Goal: Task Accomplishment & Management: Manage account settings

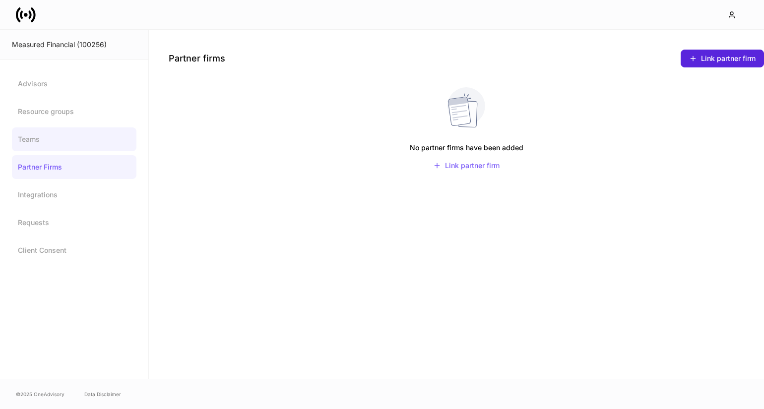
click at [44, 138] on link "Teams" at bounding box center [74, 139] width 124 height 24
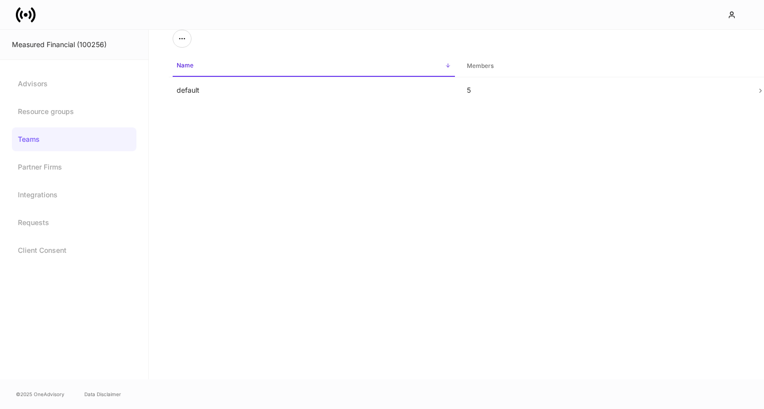
click at [34, 19] on icon at bounding box center [33, 14] width 5 height 15
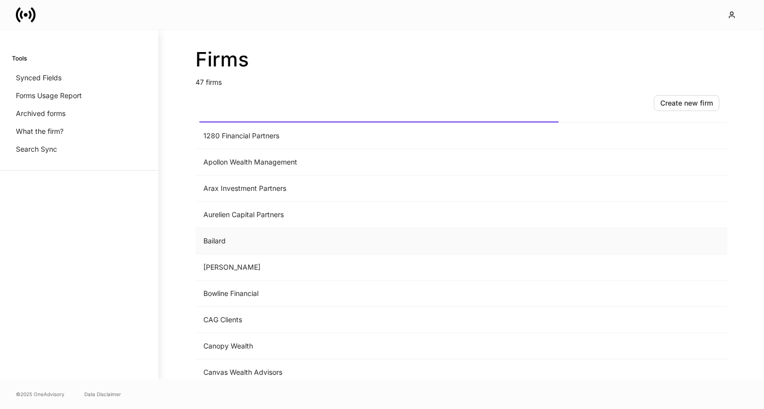
scroll to position [26, 0]
click at [259, 247] on td "Bailard" at bounding box center [378, 241] width 367 height 26
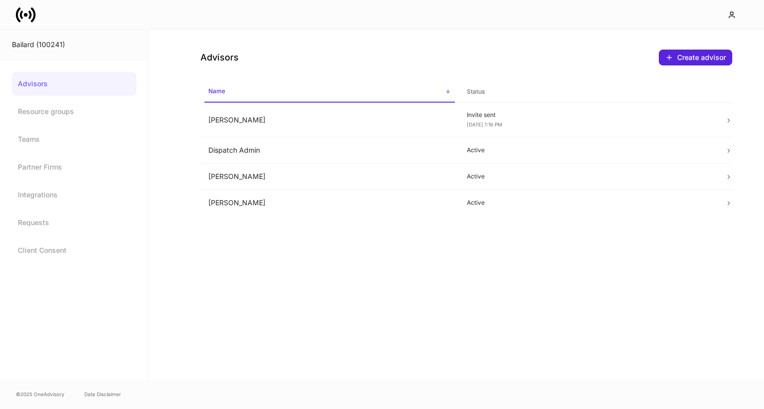
click at [30, 19] on icon at bounding box center [26, 15] width 20 height 20
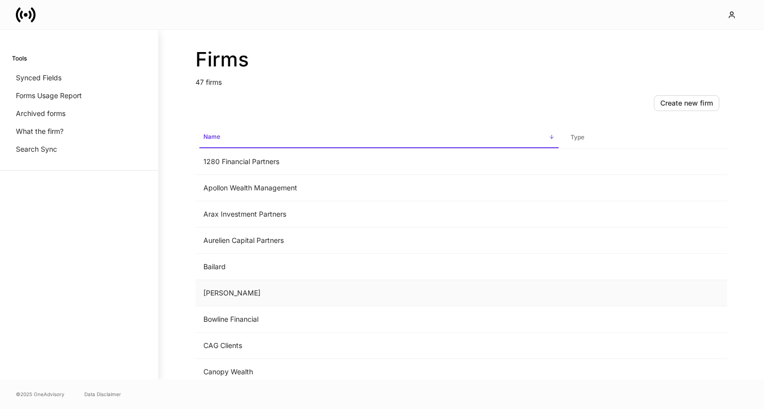
click at [266, 291] on td "[PERSON_NAME]" at bounding box center [378, 293] width 367 height 26
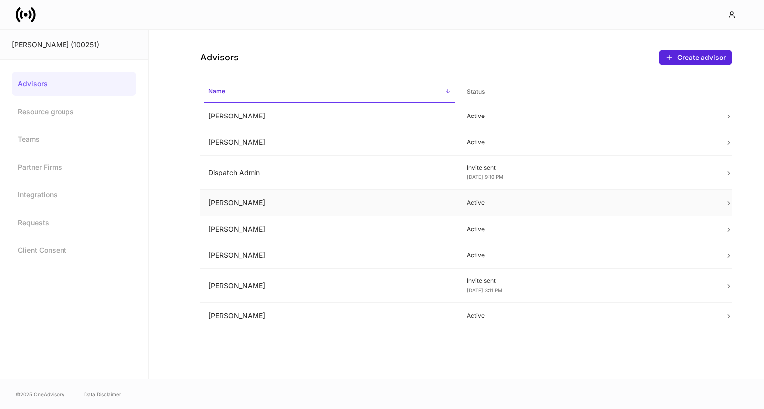
click at [234, 197] on td "[PERSON_NAME]" at bounding box center [329, 203] width 258 height 26
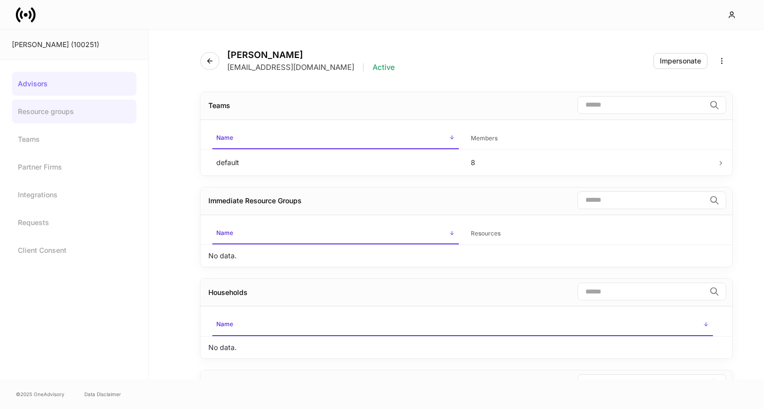
click at [60, 119] on link "Resource groups" at bounding box center [74, 112] width 124 height 24
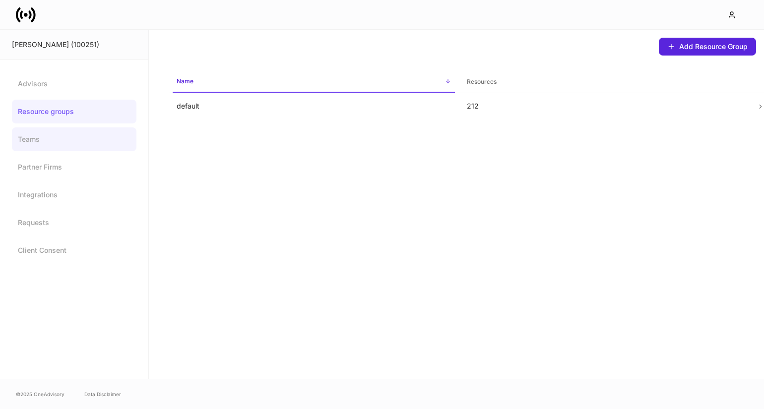
click at [46, 140] on link "Teams" at bounding box center [74, 139] width 124 height 24
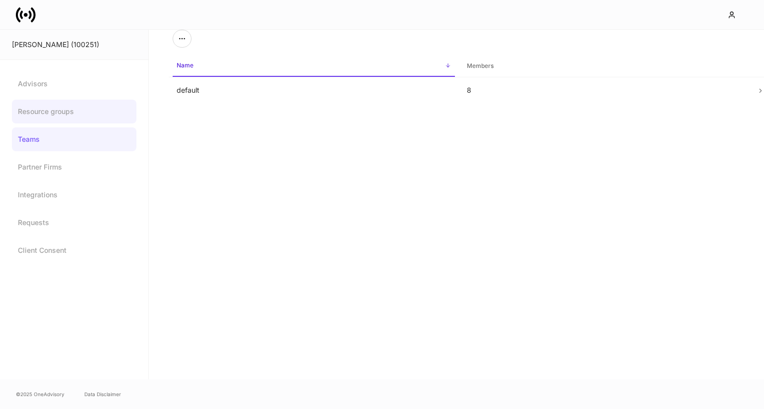
click at [64, 114] on link "Resource groups" at bounding box center [74, 112] width 124 height 24
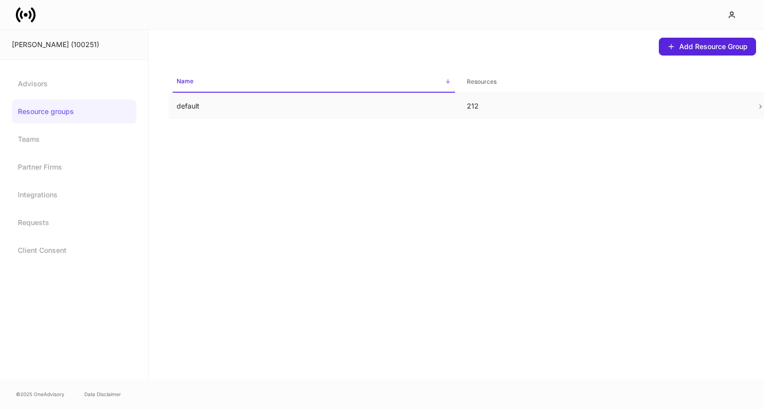
click at [205, 114] on td "default" at bounding box center [314, 106] width 290 height 26
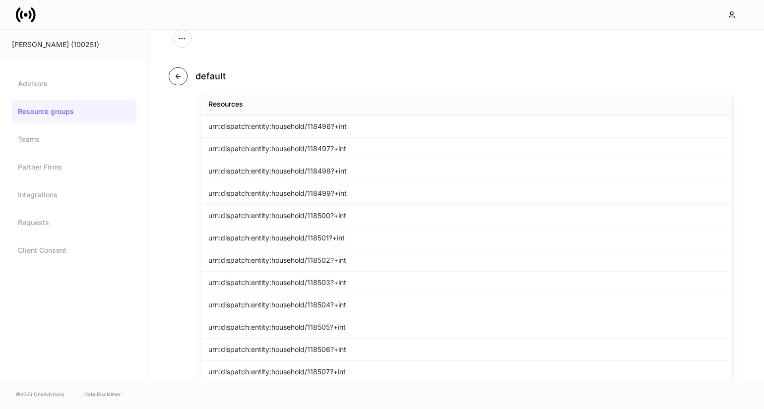
click at [180, 83] on button "button" at bounding box center [178, 76] width 19 height 18
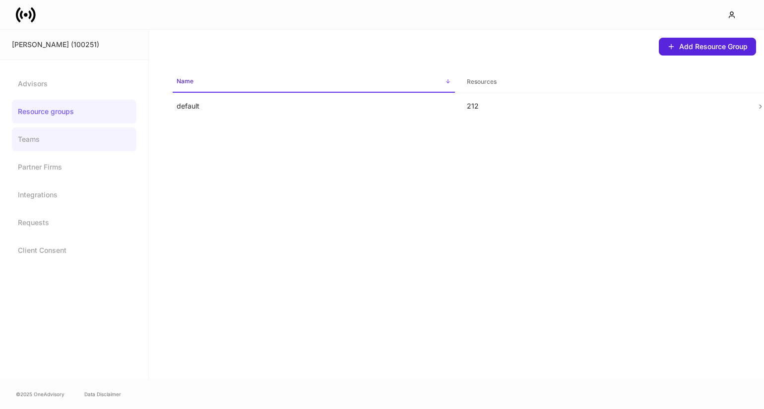
click at [37, 131] on link "Teams" at bounding box center [74, 139] width 124 height 24
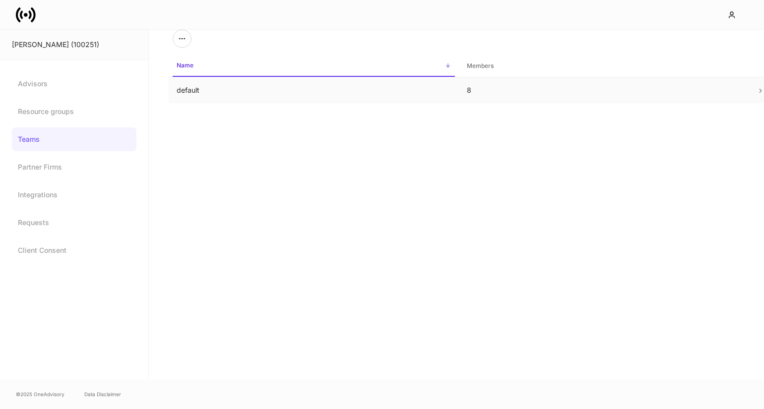
click at [217, 96] on td "default" at bounding box center [314, 90] width 290 height 26
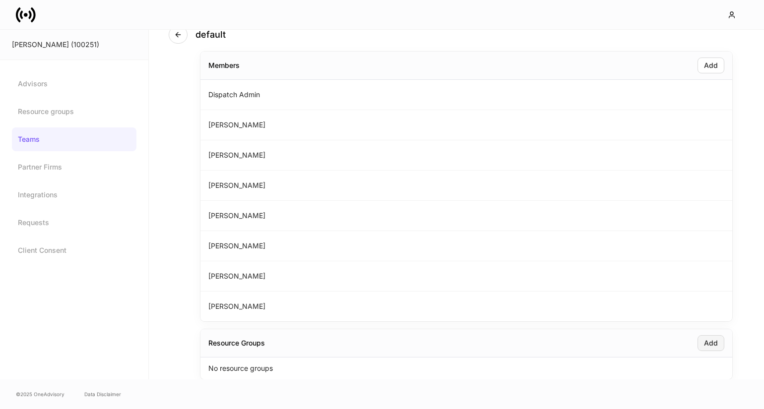
click at [701, 342] on button "Add" at bounding box center [710, 343] width 27 height 16
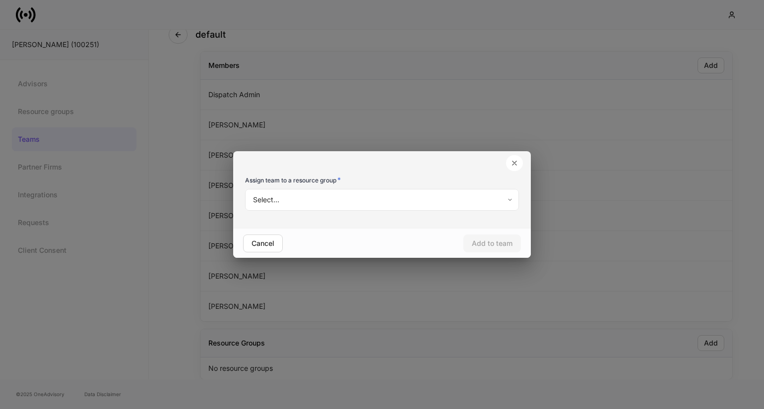
click at [355, 203] on body "[PERSON_NAME] (100251) Advisors Resource groups Teams Partner Firms Integration…" at bounding box center [382, 204] width 764 height 409
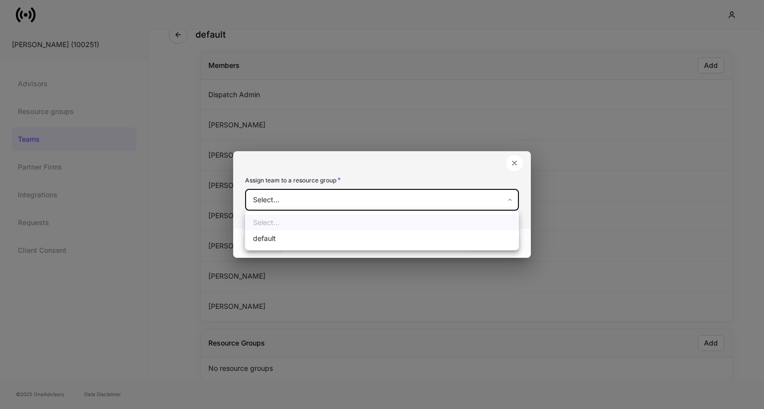
click at [248, 180] on div at bounding box center [382, 204] width 764 height 409
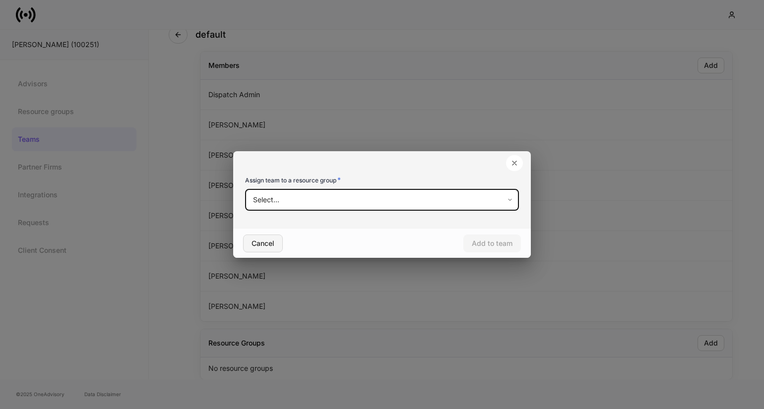
click at [263, 245] on div "Cancel" at bounding box center [262, 243] width 23 height 7
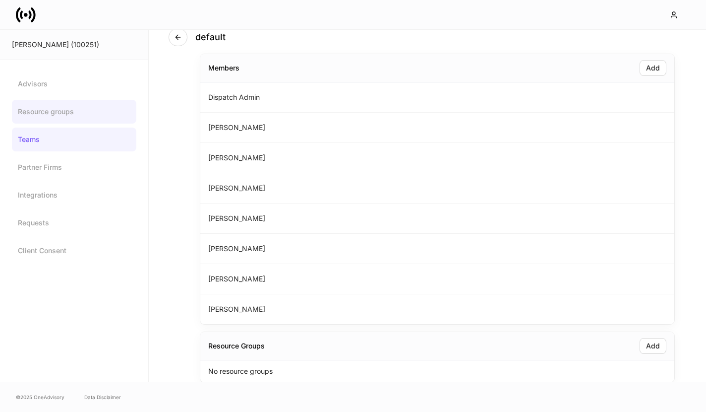
click at [57, 114] on link "Resource groups" at bounding box center [74, 112] width 124 height 24
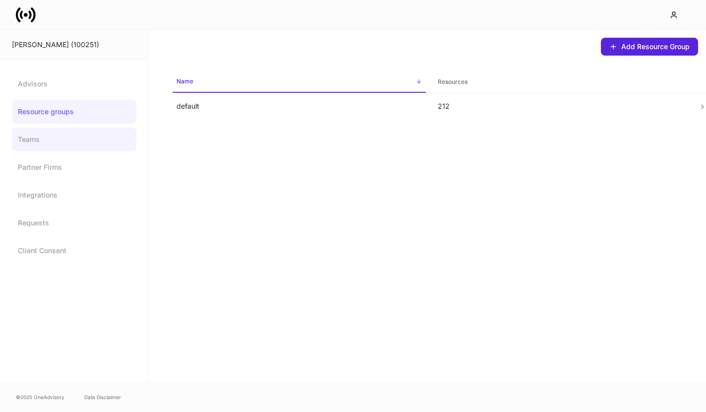
click at [56, 143] on link "Teams" at bounding box center [74, 139] width 124 height 24
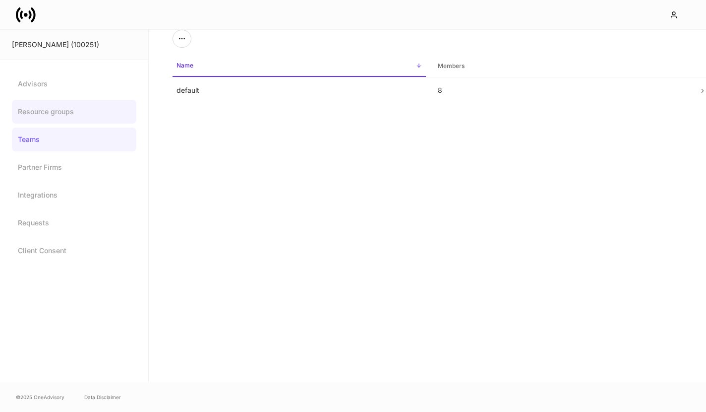
click at [84, 117] on link "Resource groups" at bounding box center [74, 112] width 124 height 24
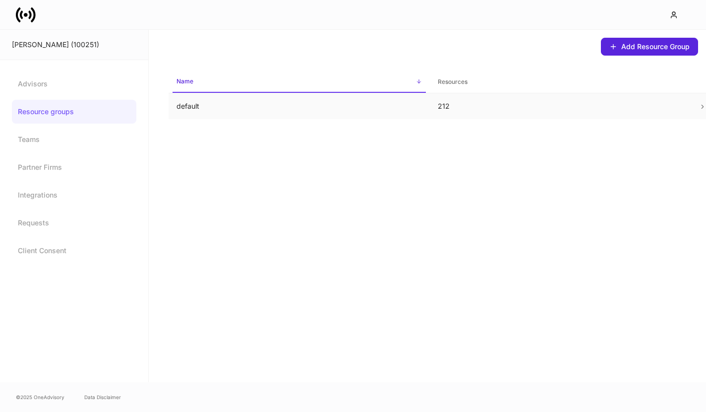
click at [226, 104] on p "default" at bounding box center [300, 106] width 246 height 10
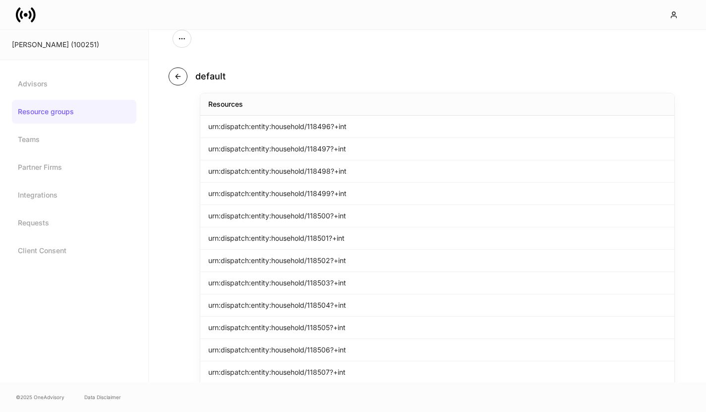
click at [175, 81] on button "button" at bounding box center [178, 76] width 19 height 18
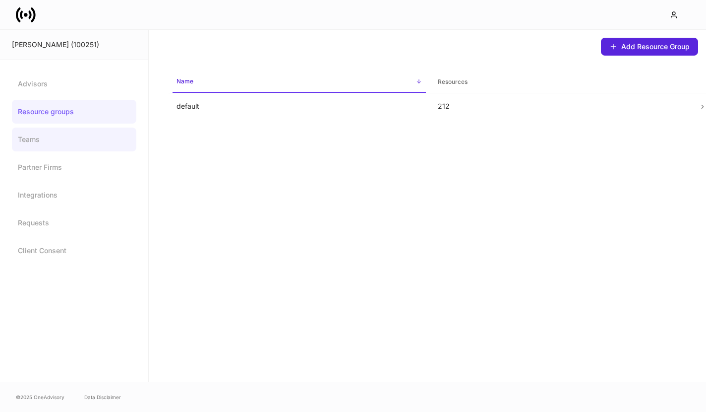
click at [76, 142] on link "Teams" at bounding box center [74, 139] width 124 height 24
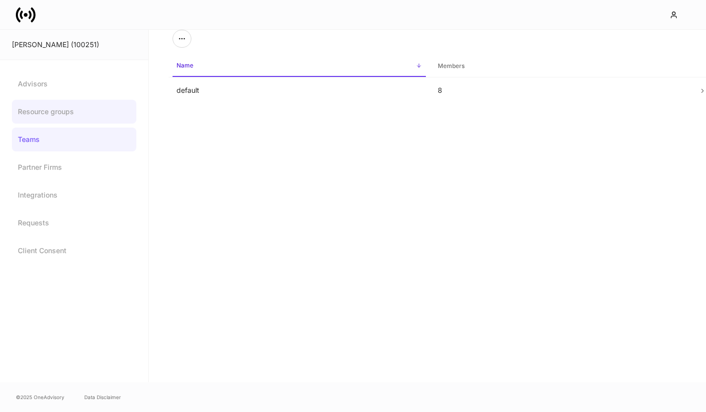
click at [106, 103] on link "Resource groups" at bounding box center [74, 112] width 124 height 24
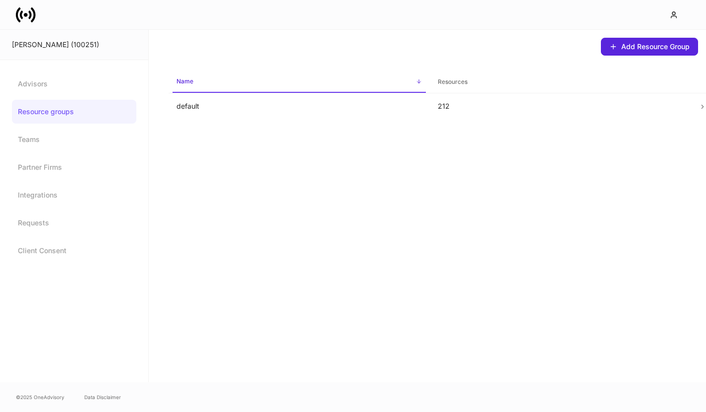
click at [26, 11] on icon at bounding box center [26, 15] width 20 height 20
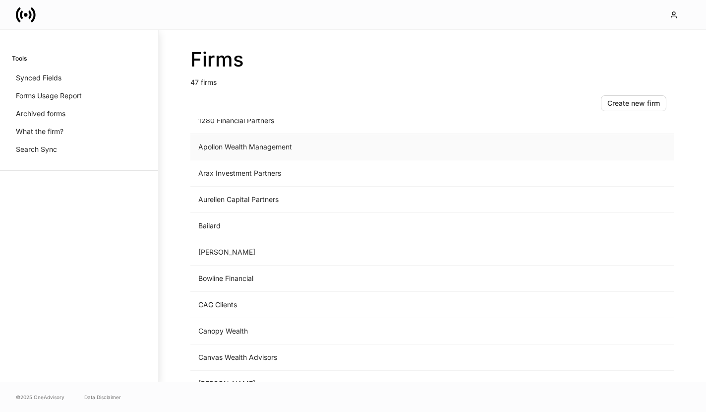
scroll to position [46, 0]
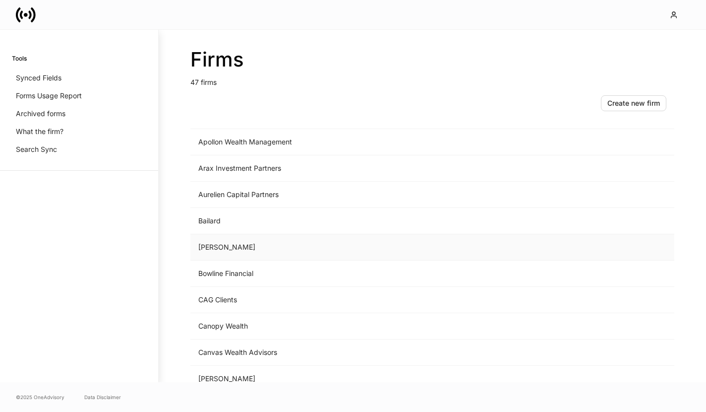
click at [223, 244] on td "[PERSON_NAME]" at bounding box center [349, 247] width 319 height 26
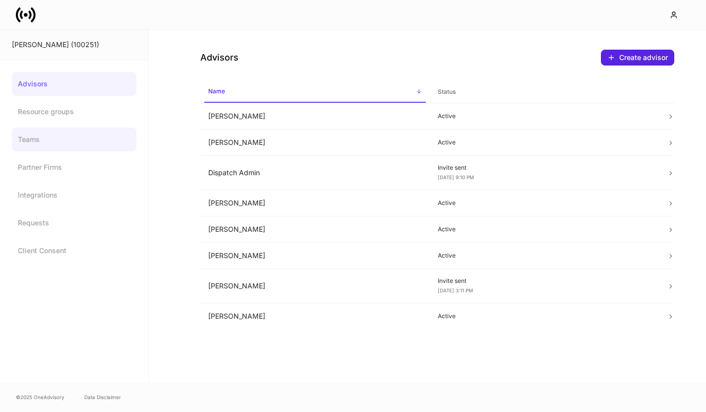
click at [64, 143] on link "Teams" at bounding box center [74, 139] width 124 height 24
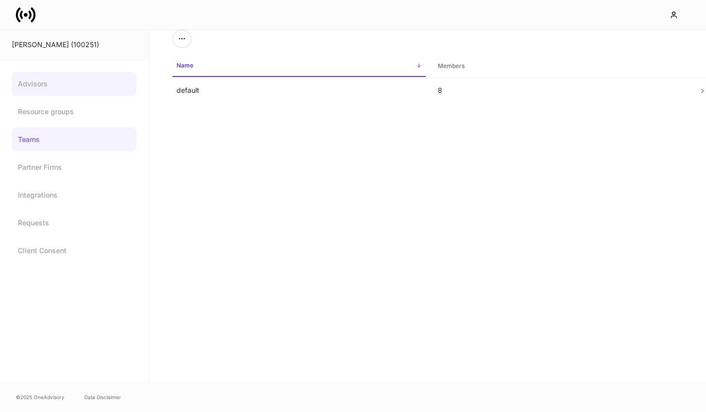
click at [80, 79] on link "Advisors" at bounding box center [74, 84] width 124 height 24
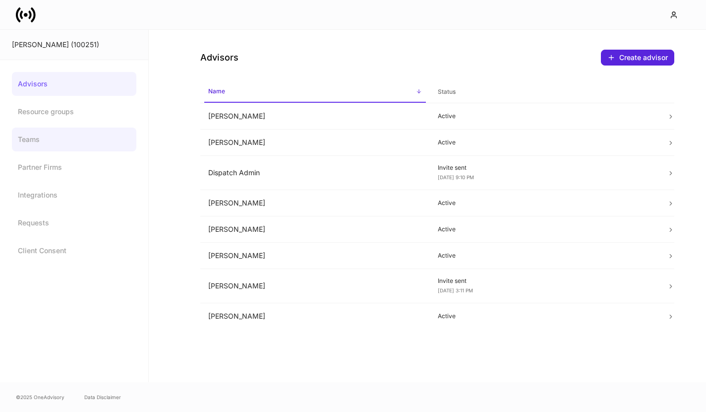
click at [75, 144] on link "Teams" at bounding box center [74, 139] width 124 height 24
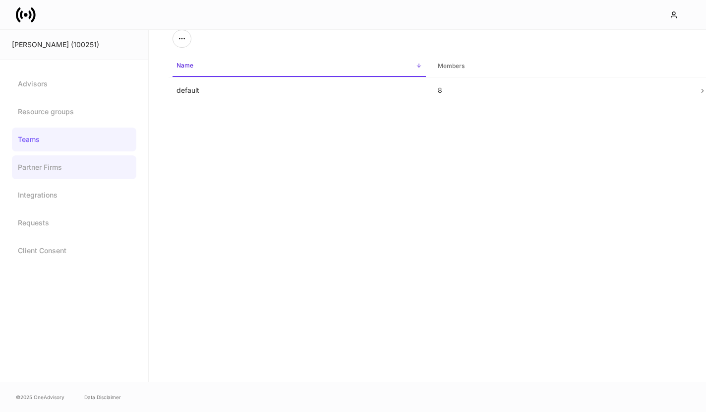
click at [82, 165] on link "Partner Firms" at bounding box center [74, 167] width 124 height 24
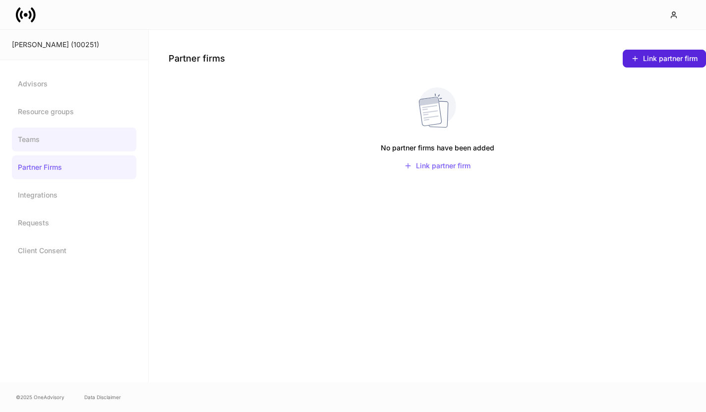
click at [66, 136] on link "Teams" at bounding box center [74, 139] width 124 height 24
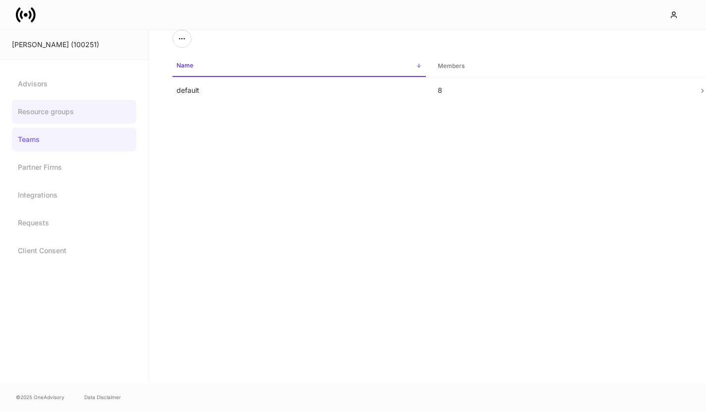
click at [74, 105] on link "Resource groups" at bounding box center [74, 112] width 124 height 24
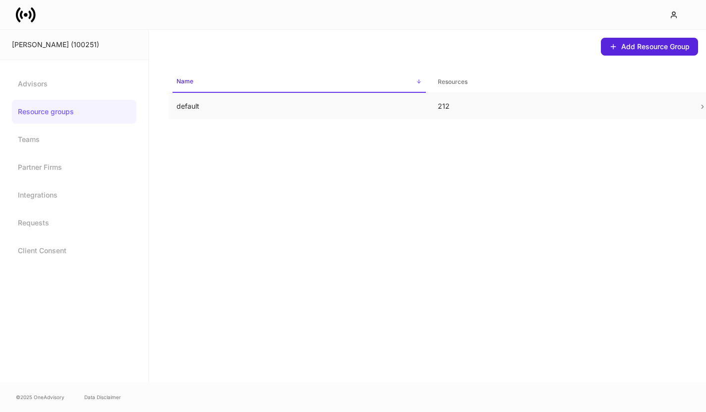
click at [257, 113] on td "default" at bounding box center [299, 106] width 261 height 26
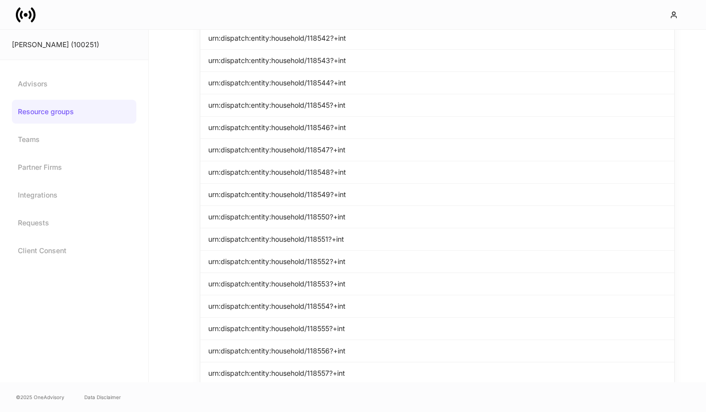
scroll to position [895, 0]
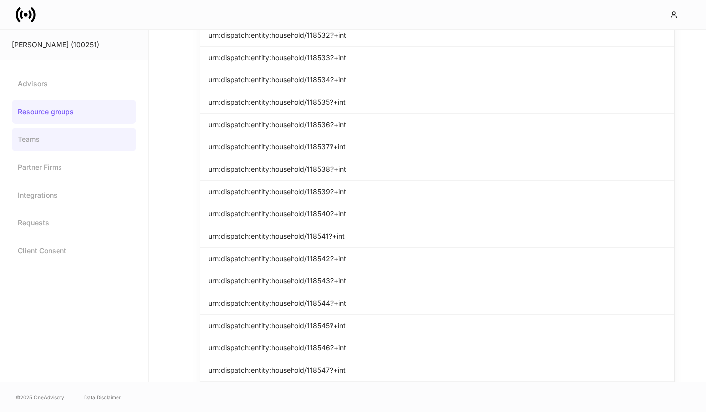
click at [51, 133] on link "Teams" at bounding box center [74, 139] width 124 height 24
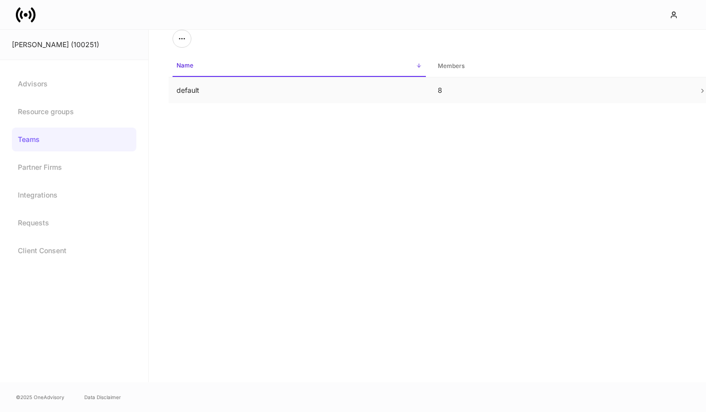
click at [252, 88] on td "default" at bounding box center [299, 90] width 261 height 26
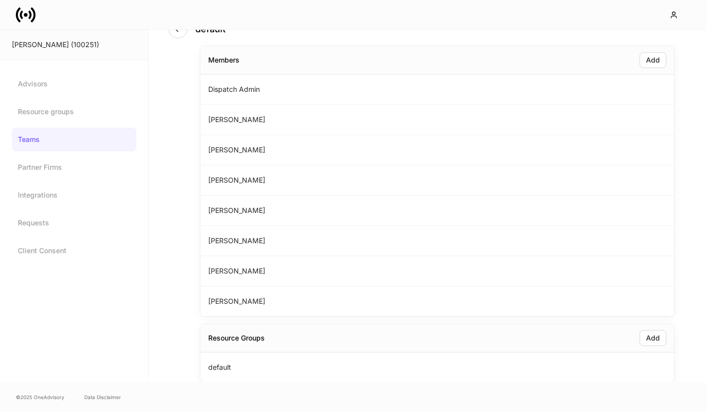
scroll to position [29, 0]
click at [646, 343] on button "Add" at bounding box center [653, 338] width 27 height 16
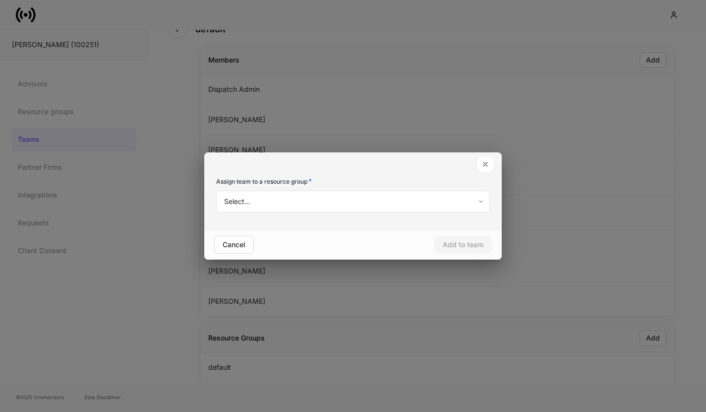
click at [274, 195] on body "[PERSON_NAME] (100251) Advisors Resource groups Teams Partner Firms Integration…" at bounding box center [353, 206] width 706 height 412
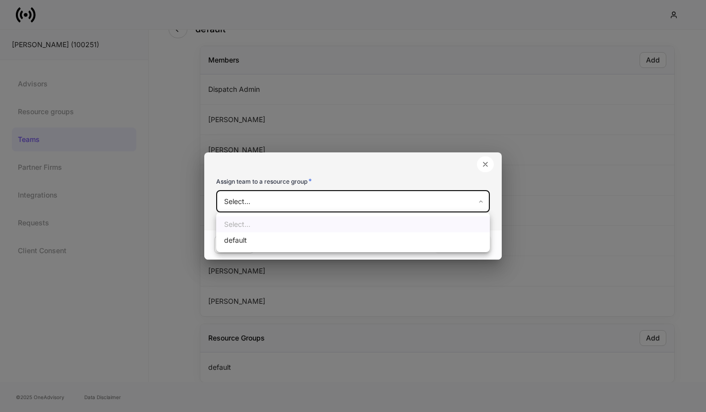
click at [292, 176] on div at bounding box center [353, 206] width 706 height 412
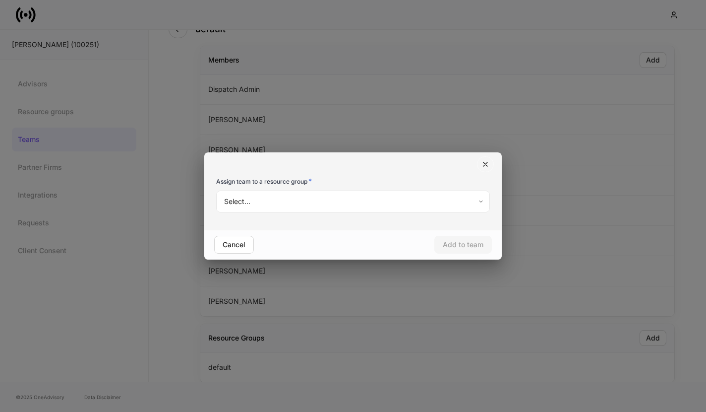
click at [490, 162] on button "button" at bounding box center [485, 164] width 17 height 16
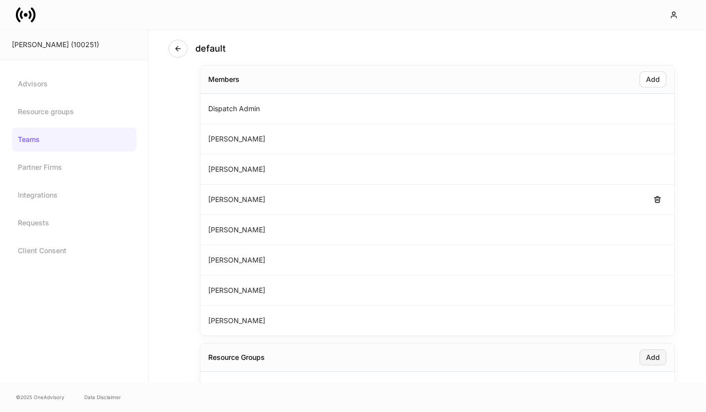
scroll to position [21, 0]
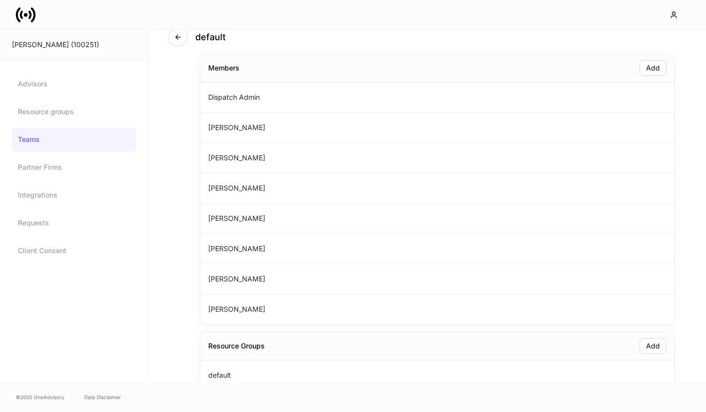
click at [182, 46] on div "default" at bounding box center [438, 31] width 538 height 46
click at [178, 40] on icon "button" at bounding box center [178, 37] width 8 height 8
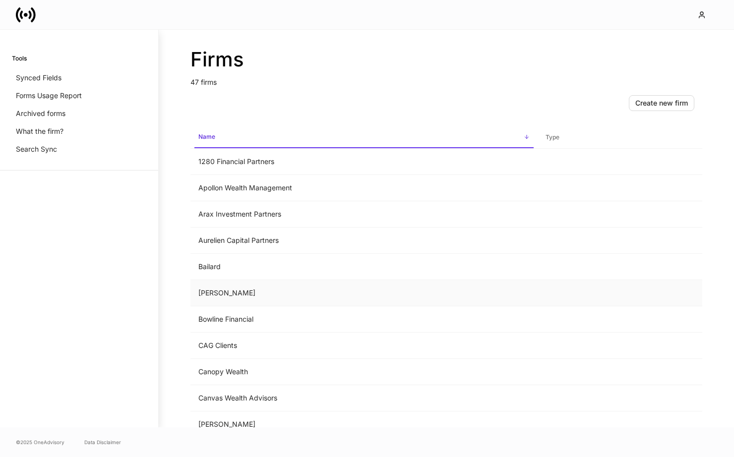
click at [249, 285] on td "[PERSON_NAME]" at bounding box center [363, 293] width 347 height 26
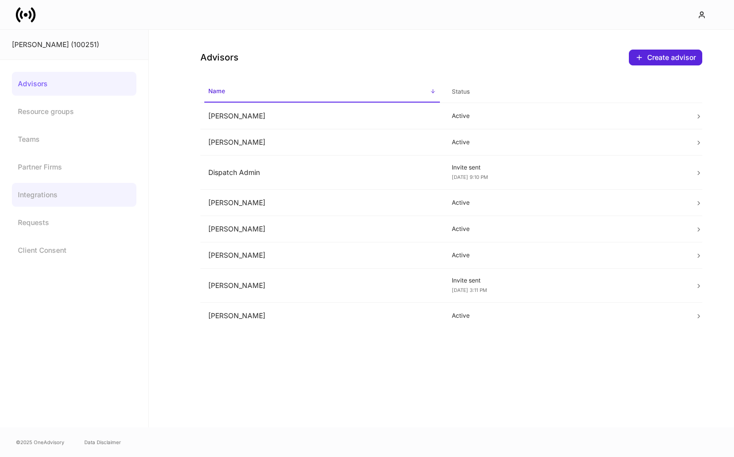
click at [68, 200] on link "Integrations" at bounding box center [74, 195] width 124 height 24
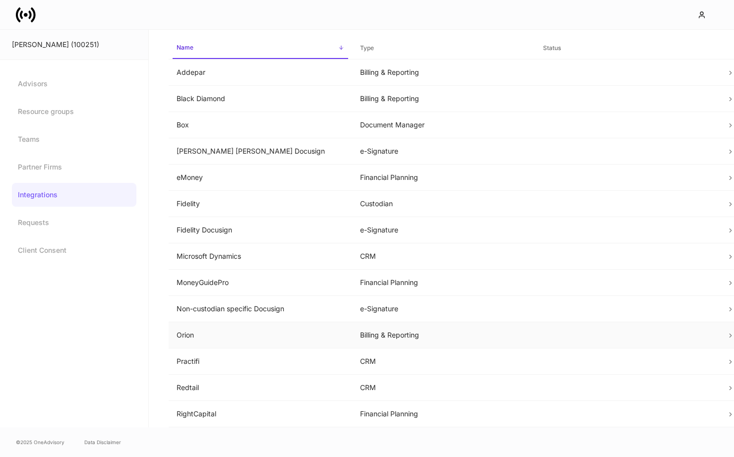
scroll to position [8, 0]
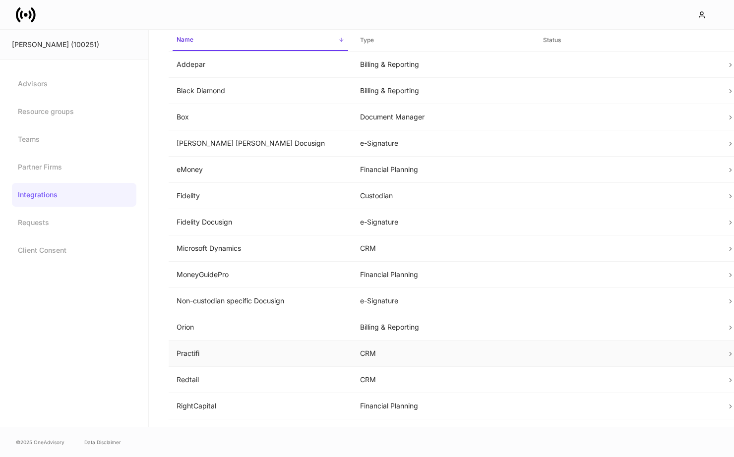
click at [251, 357] on td "Practifi" at bounding box center [261, 354] width 184 height 26
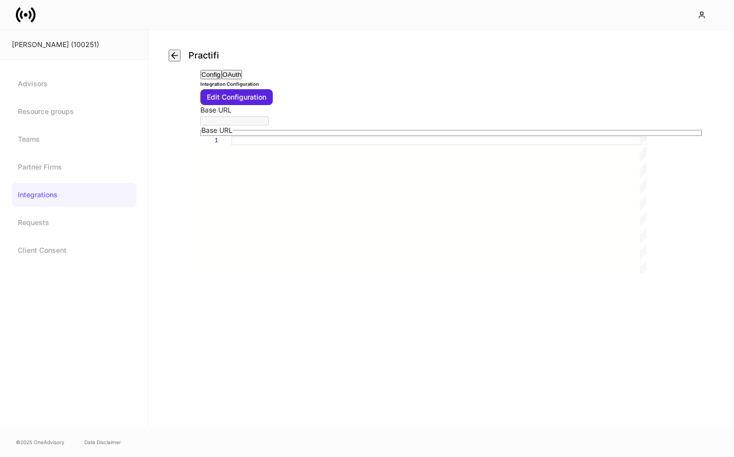
click at [243, 79] on button "OAuth" at bounding box center [232, 74] width 21 height 9
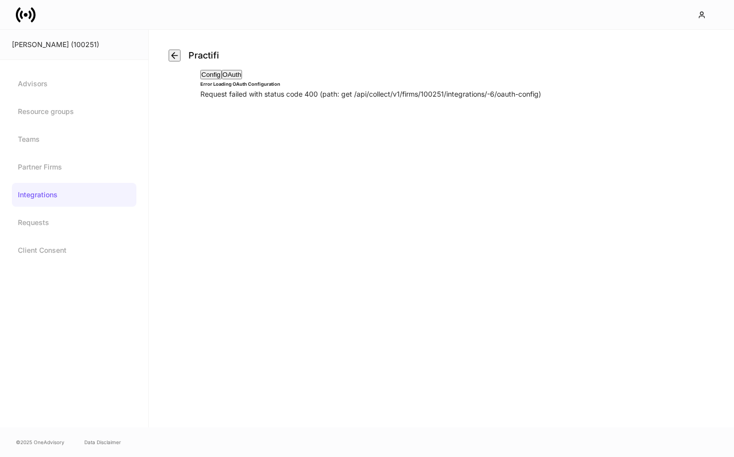
click at [222, 79] on button "Config" at bounding box center [210, 74] width 21 height 9
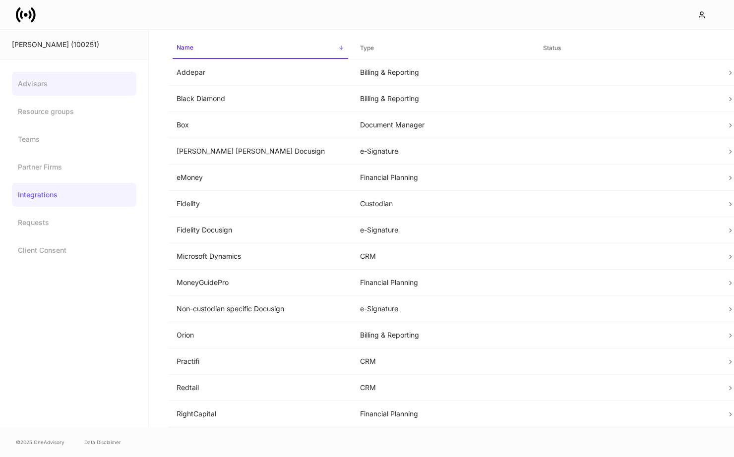
click at [79, 83] on link "Advisors" at bounding box center [74, 84] width 124 height 24
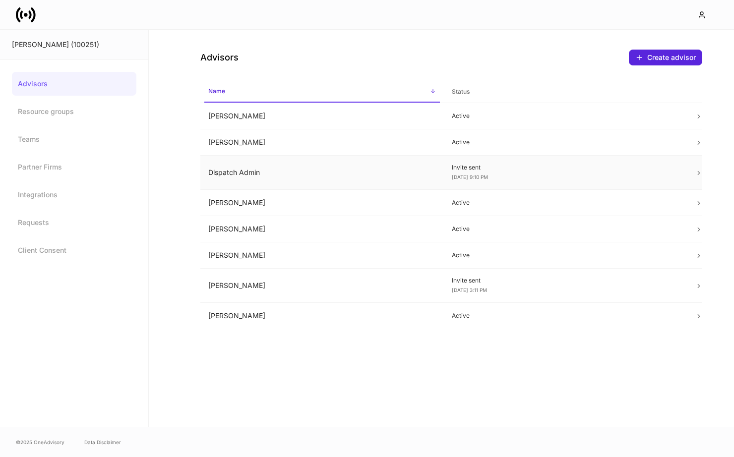
click at [402, 169] on td "Dispatch Admin" at bounding box center [322, 173] width 244 height 34
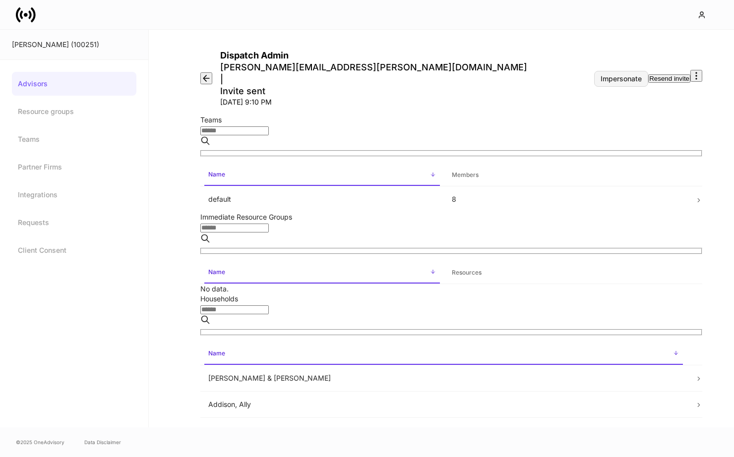
click at [599, 71] on button "Impersonate" at bounding box center [621, 79] width 54 height 16
click at [211, 72] on button "button" at bounding box center [206, 78] width 12 height 12
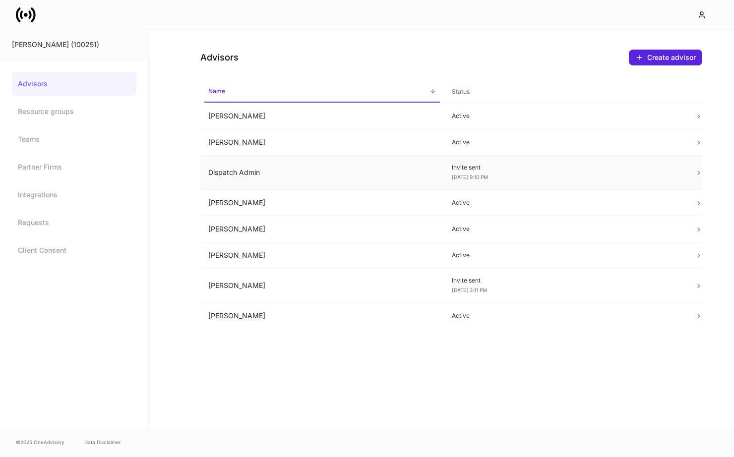
click at [266, 174] on td "Dispatch Admin" at bounding box center [322, 173] width 244 height 34
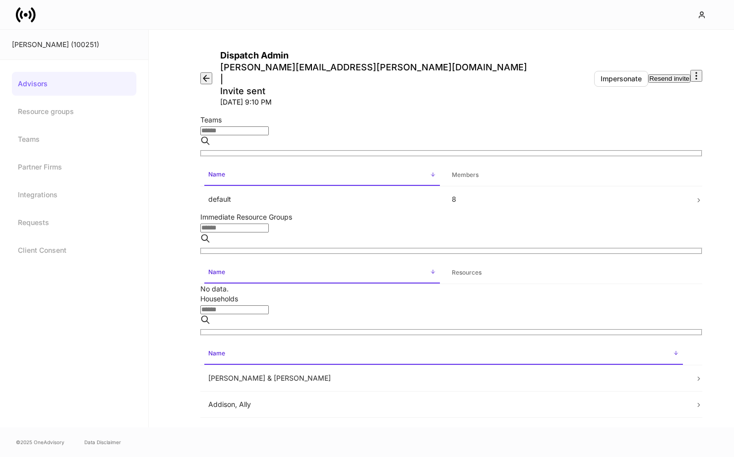
scroll to position [15, 0]
